Goal: Book appointment/travel/reservation

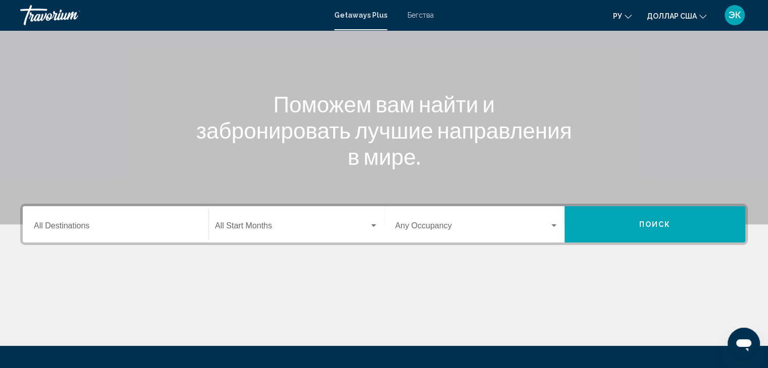
scroll to position [85, 0]
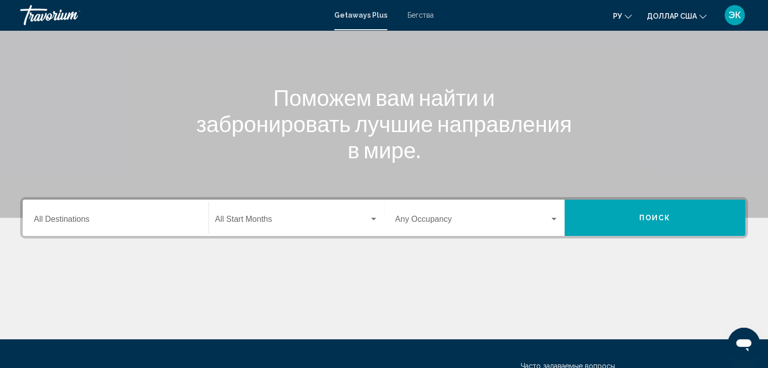
click at [367, 217] on span "Виджет поиска" at bounding box center [292, 221] width 154 height 9
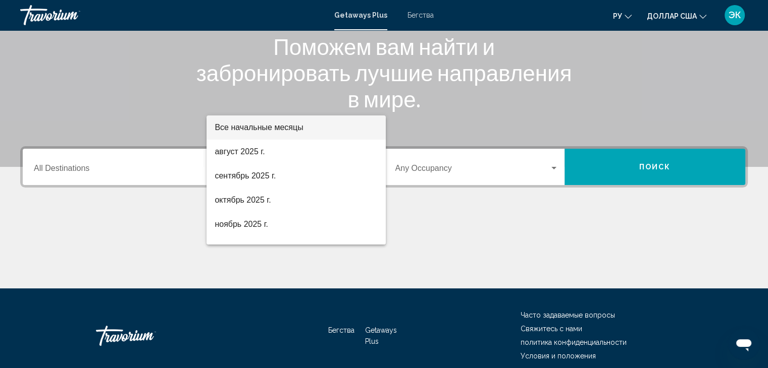
scroll to position [180, 0]
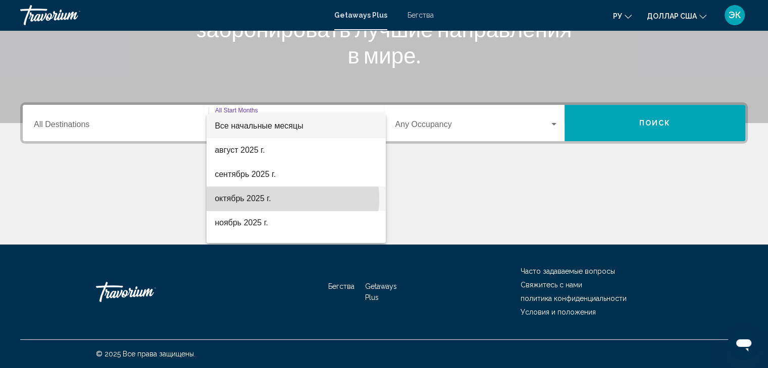
click at [283, 199] on span "октябрь 2025 г." at bounding box center [295, 199] width 163 height 24
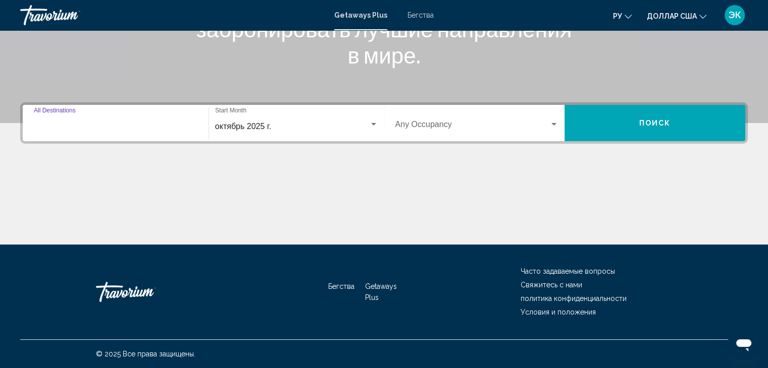
click at [191, 130] on input "Destination All Destinations" at bounding box center [115, 126] width 163 height 9
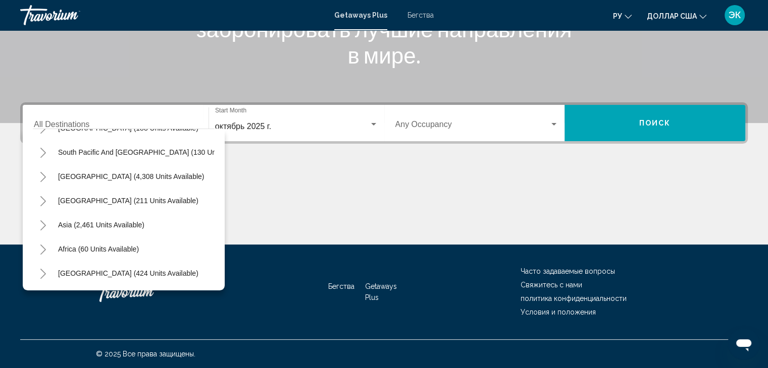
scroll to position [171, 0]
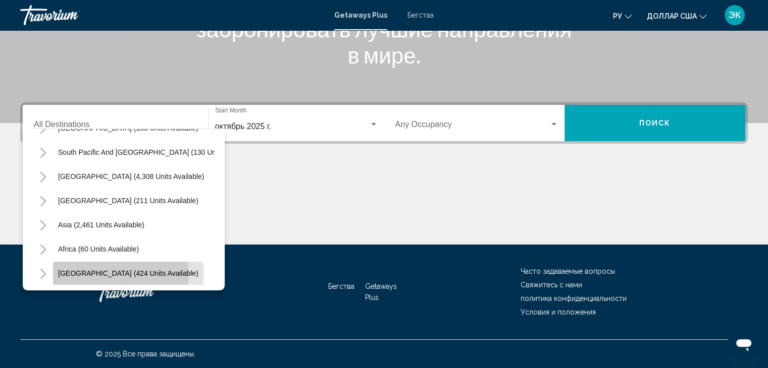
click at [120, 269] on span "[GEOGRAPHIC_DATA] (424 units available)" at bounding box center [128, 273] width 140 height 8
type input "**********"
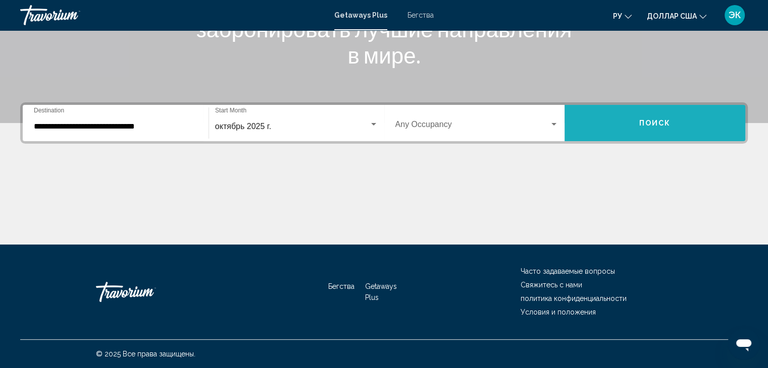
click at [645, 117] on button "Поиск" at bounding box center [654, 123] width 181 height 36
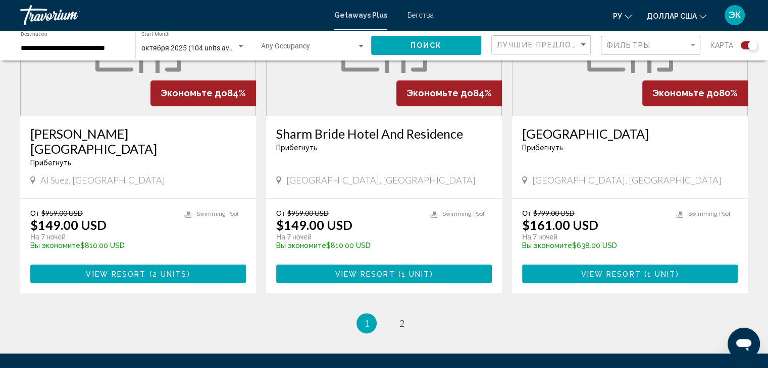
scroll to position [1516, 0]
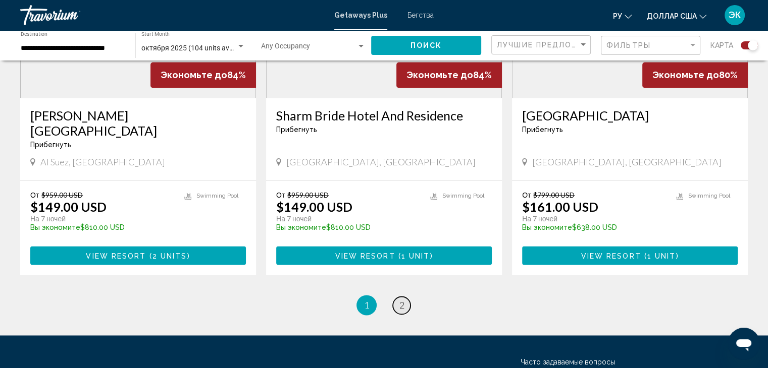
click at [400, 300] on span "2" at bounding box center [401, 305] width 5 height 11
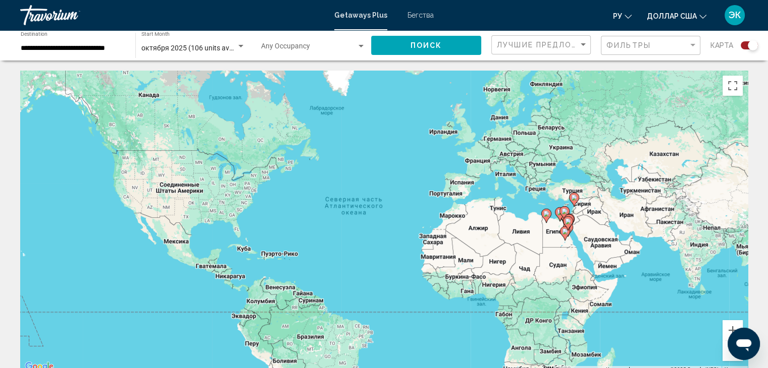
click at [106, 47] on input "**********" at bounding box center [73, 48] width 104 height 8
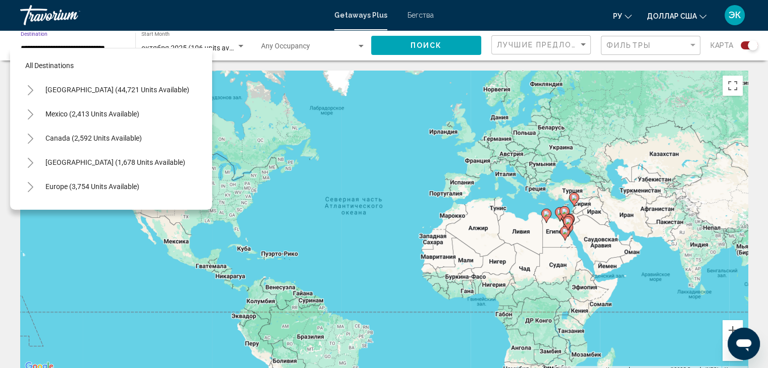
scroll to position [233, 0]
